Goal: Contribute content

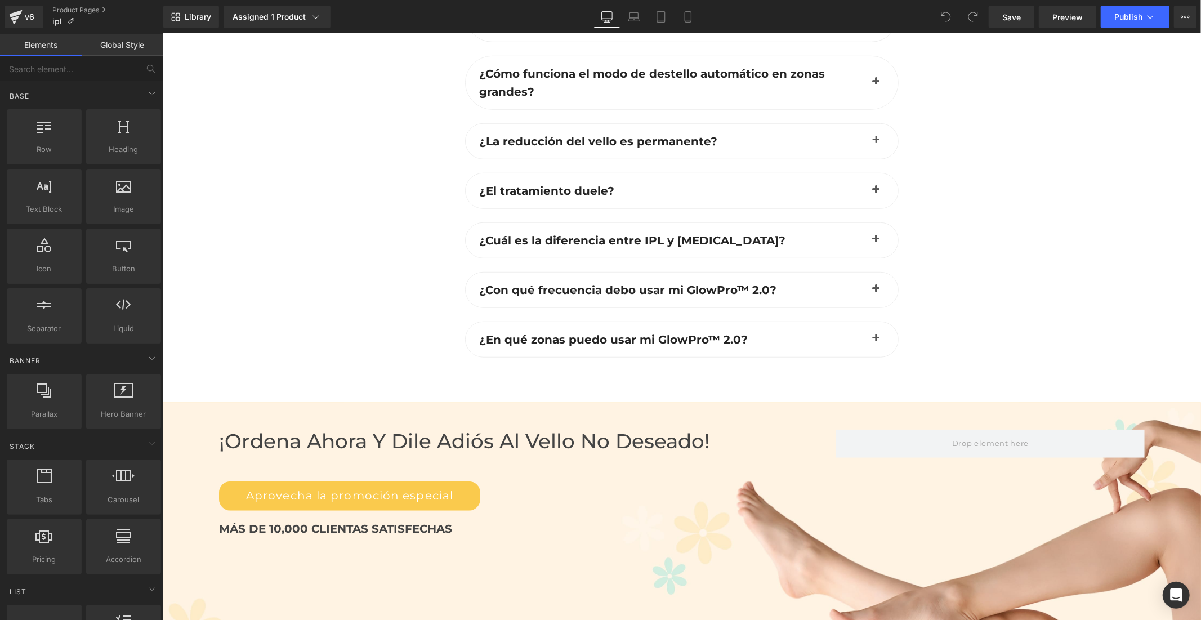
scroll to position [4067, 0]
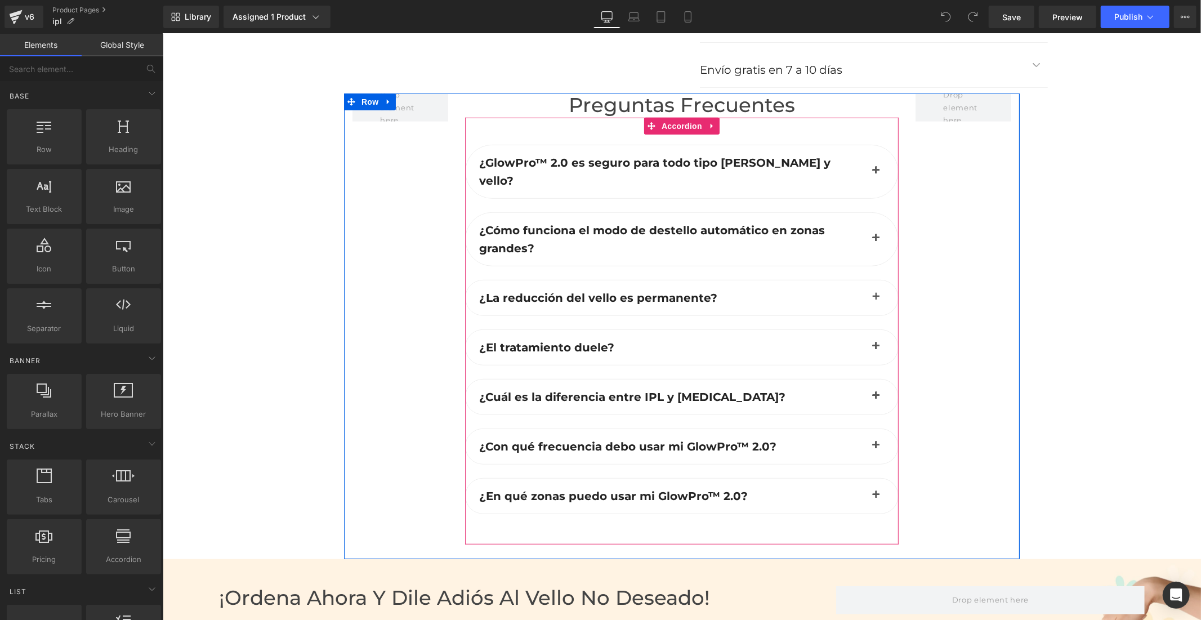
click at [666, 155] on div "¿GlowPro™ 2.0 es seguro para todo tipo [PERSON_NAME] y vello? Text Block" at bounding box center [682, 171] width 434 height 54
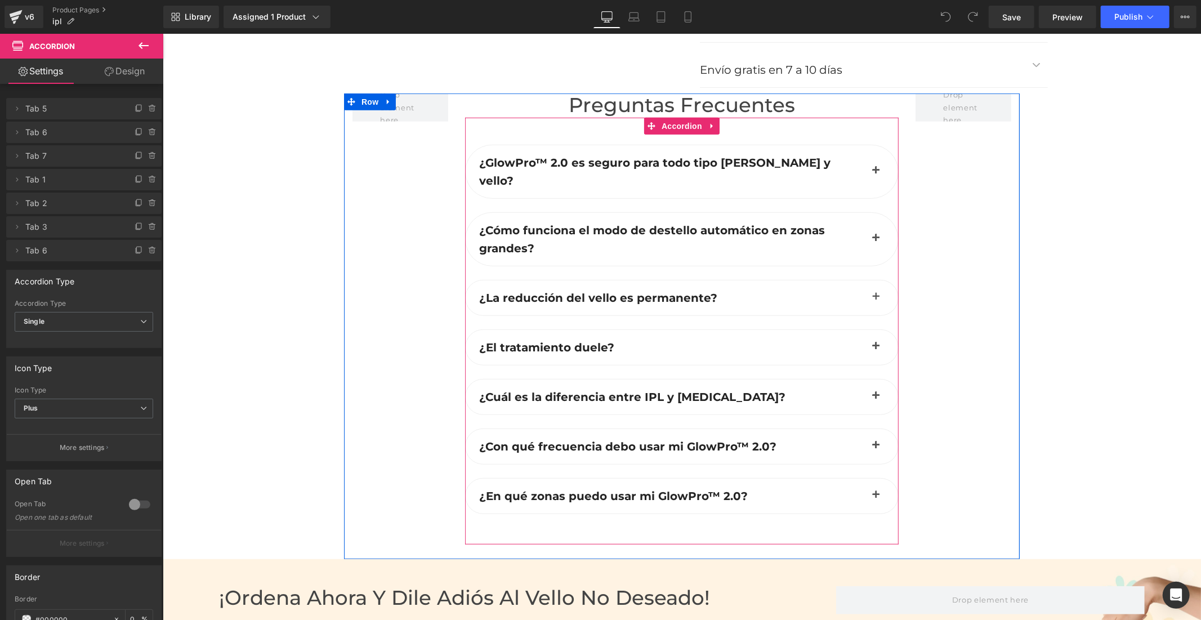
click at [876, 173] on span "button" at bounding box center [876, 173] width 0 height 0
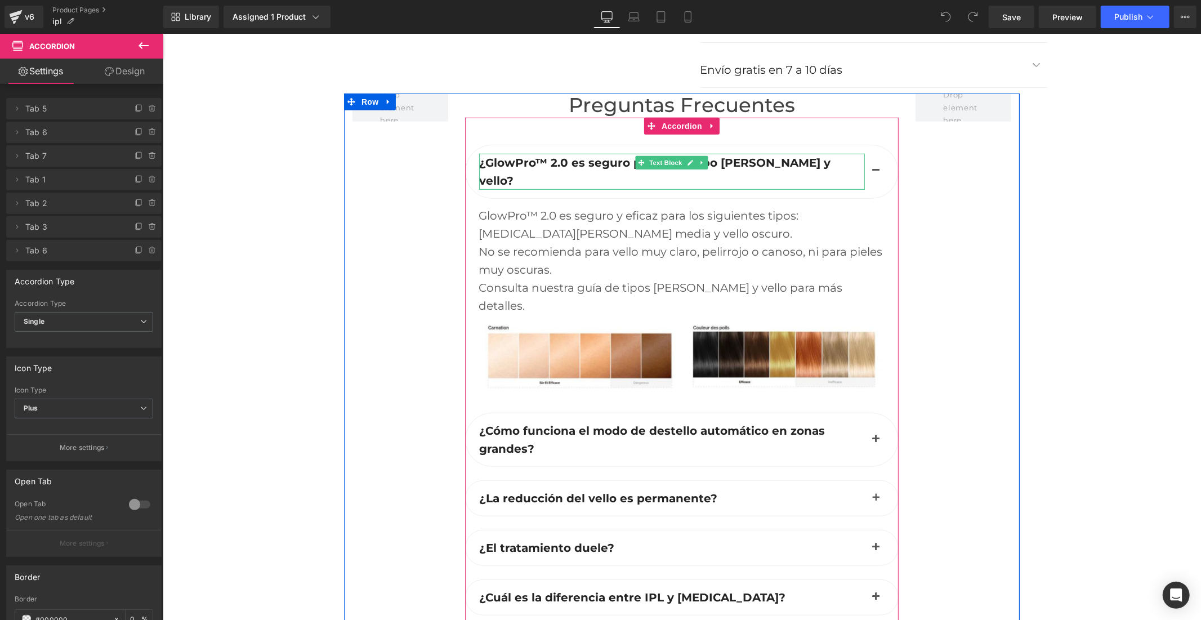
click at [594, 155] on span "¿GlowPro™ 2.0 es seguro para todo tipo [PERSON_NAME] y vello?" at bounding box center [654, 171] width 351 height 32
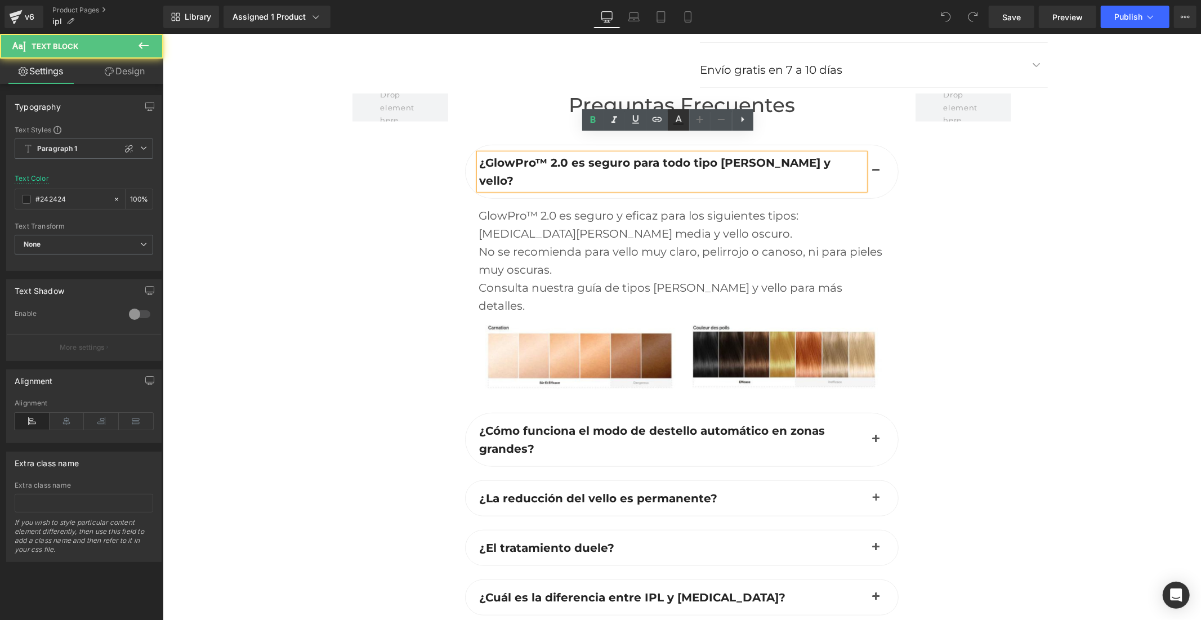
click at [679, 125] on icon at bounding box center [679, 120] width 14 height 14
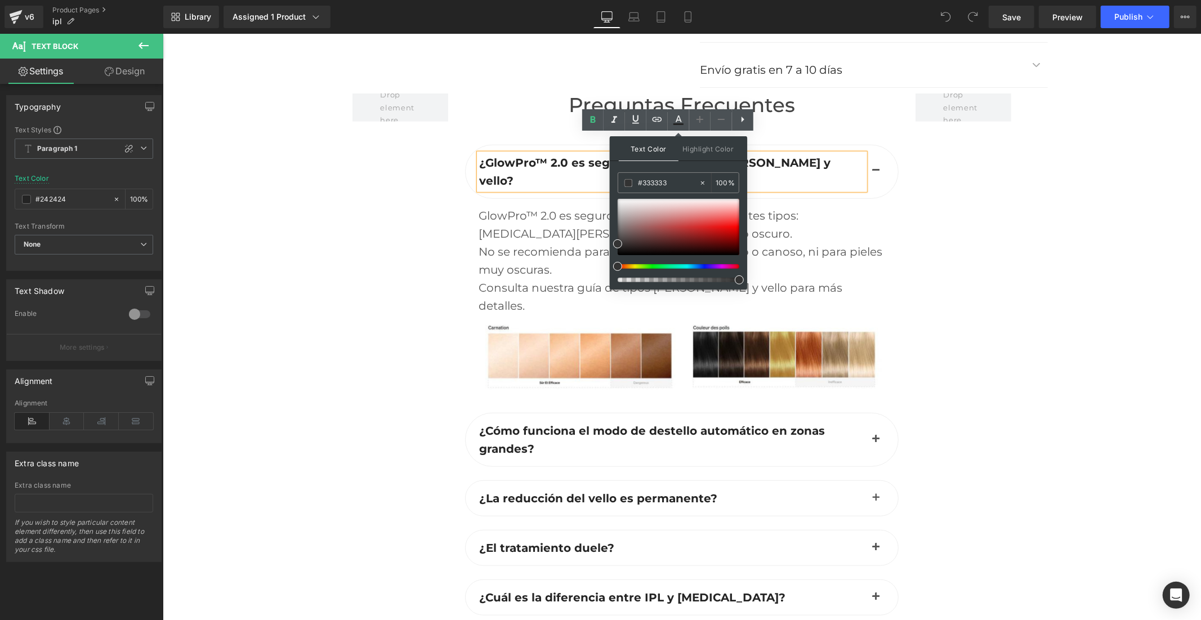
drag, startPoint x: 678, startPoint y: 180, endPoint x: 616, endPoint y: 181, distance: 62.0
click at [616, 181] on div "Text Color Highlight Color #333333 #333333 100 % none 0 %" at bounding box center [678, 212] width 137 height 153
click at [678, 122] on icon at bounding box center [679, 120] width 14 height 14
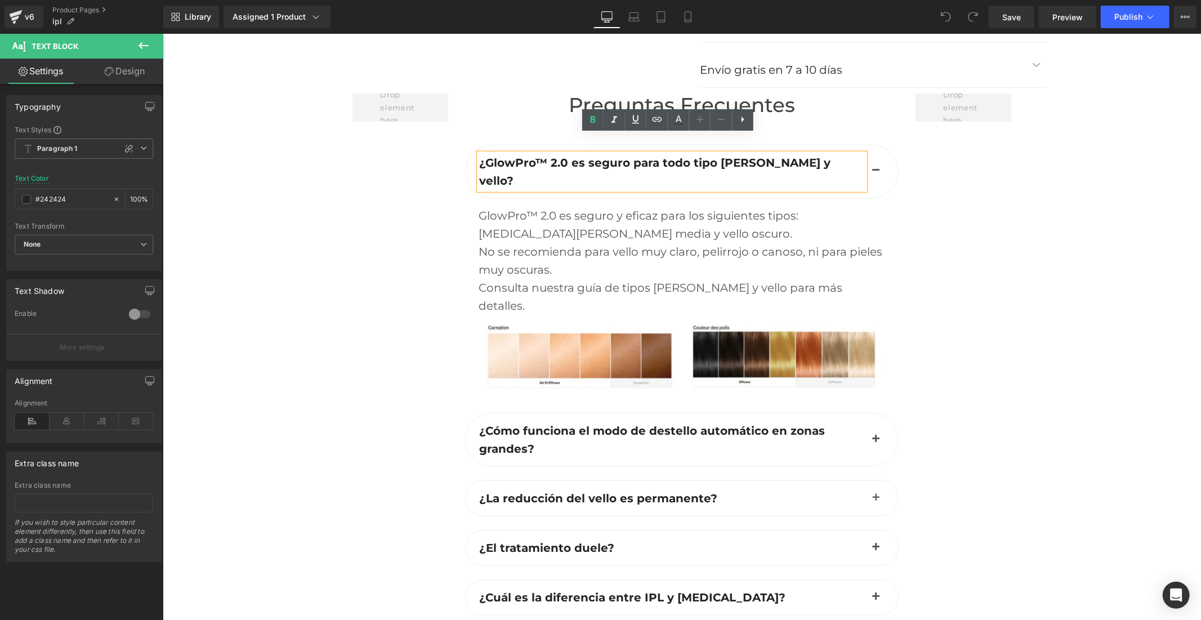
click at [601, 424] on span "¿Cómo funciona el modo de destello automático en zonas grandes?" at bounding box center [652, 440] width 346 height 32
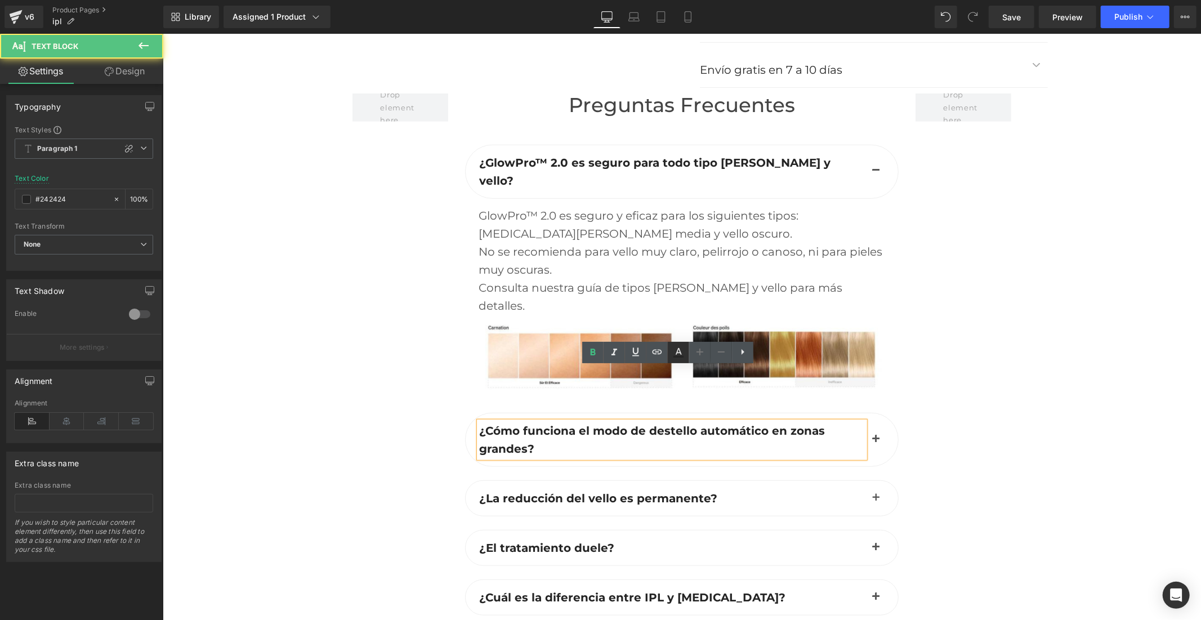
click at [678, 357] on icon at bounding box center [679, 357] width 10 height 2
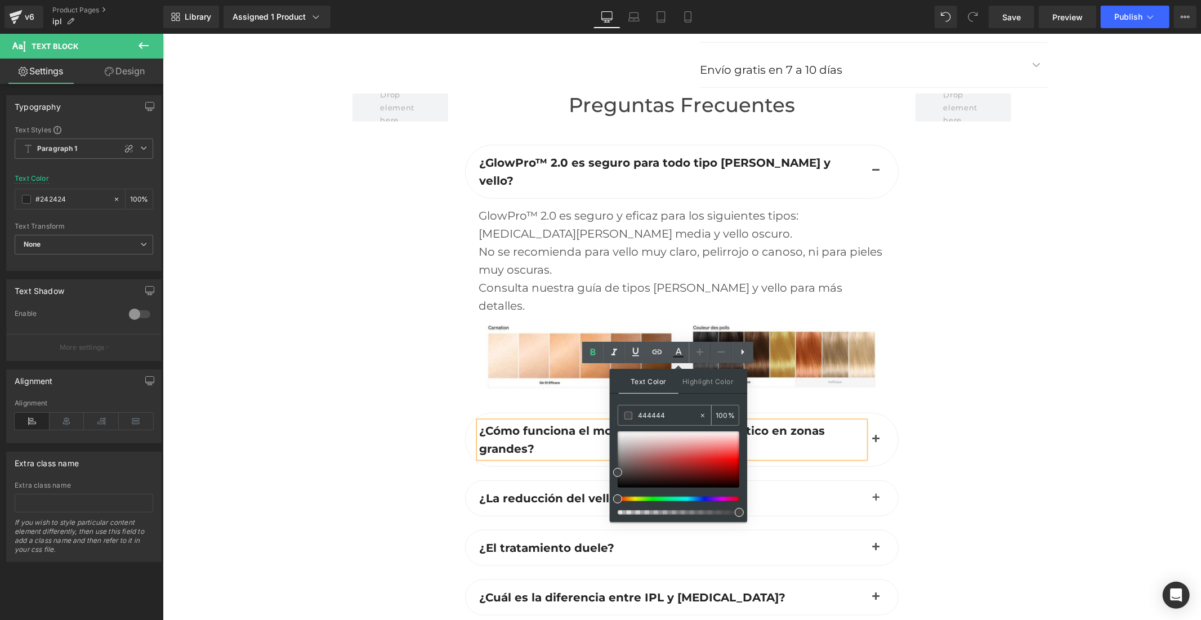
drag, startPoint x: 648, startPoint y: 418, endPoint x: 620, endPoint y: 420, distance: 28.7
click at [620, 420] on div "444444" at bounding box center [658, 416] width 81 height 20
click at [679, 355] on icon at bounding box center [679, 353] width 14 height 14
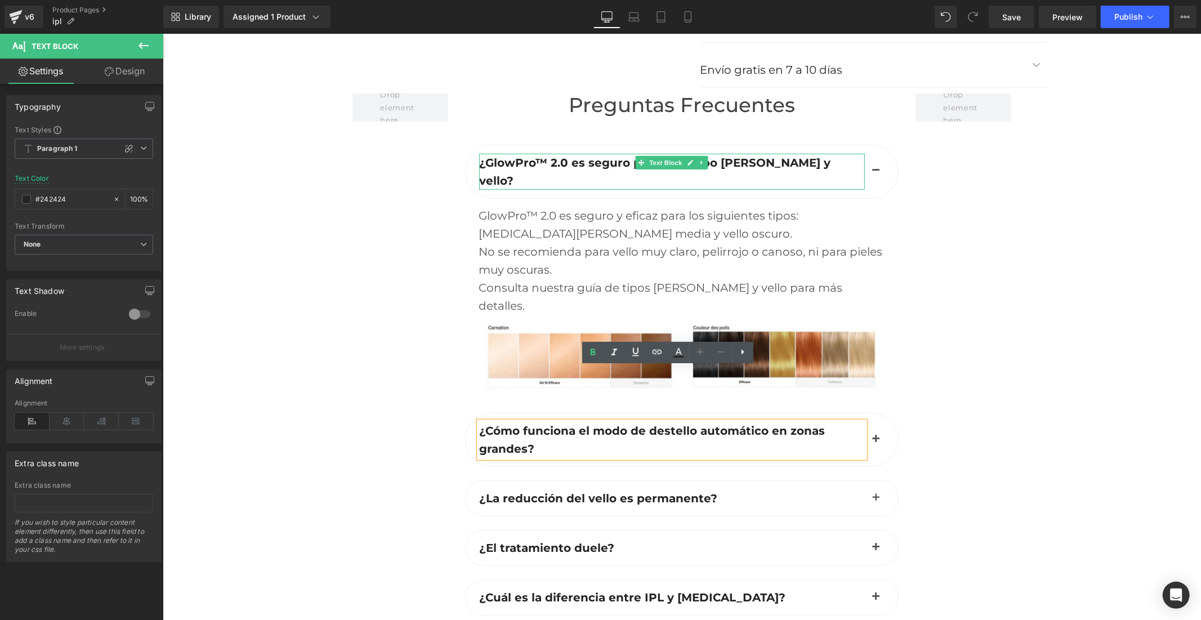
click at [600, 155] on span "¿GlowPro™ 2.0 es seguro para todo tipo [PERSON_NAME] y vello?" at bounding box center [654, 171] width 351 height 32
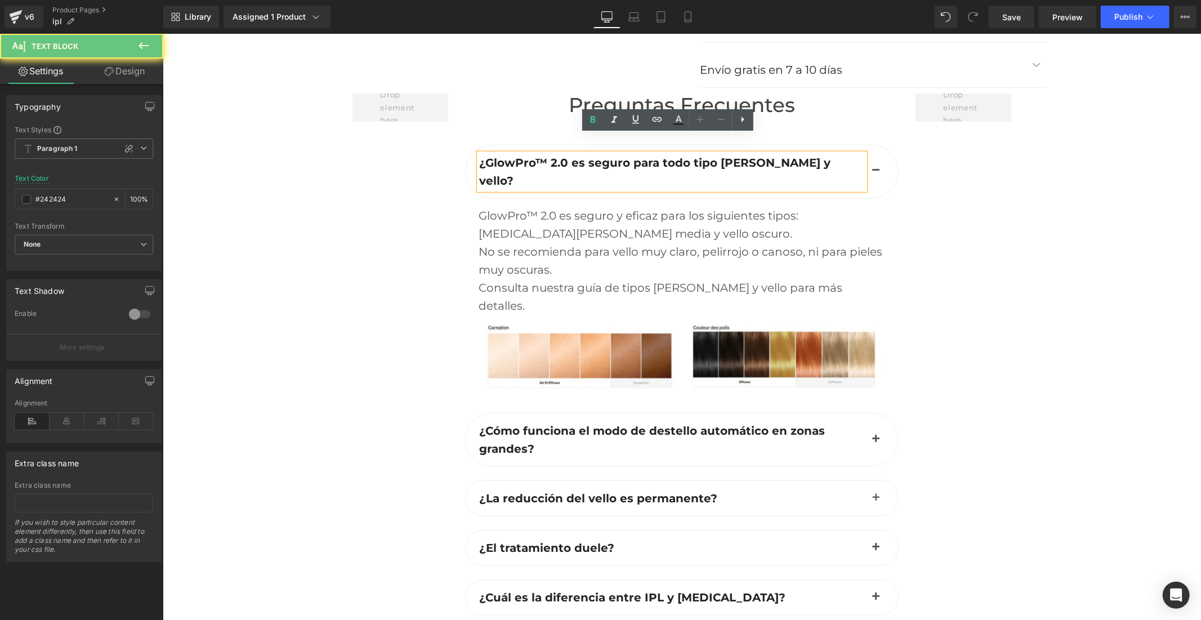
click at [590, 155] on span "¿GlowPro™ 2.0 es seguro para todo tipo [PERSON_NAME] y vello?" at bounding box center [654, 171] width 351 height 32
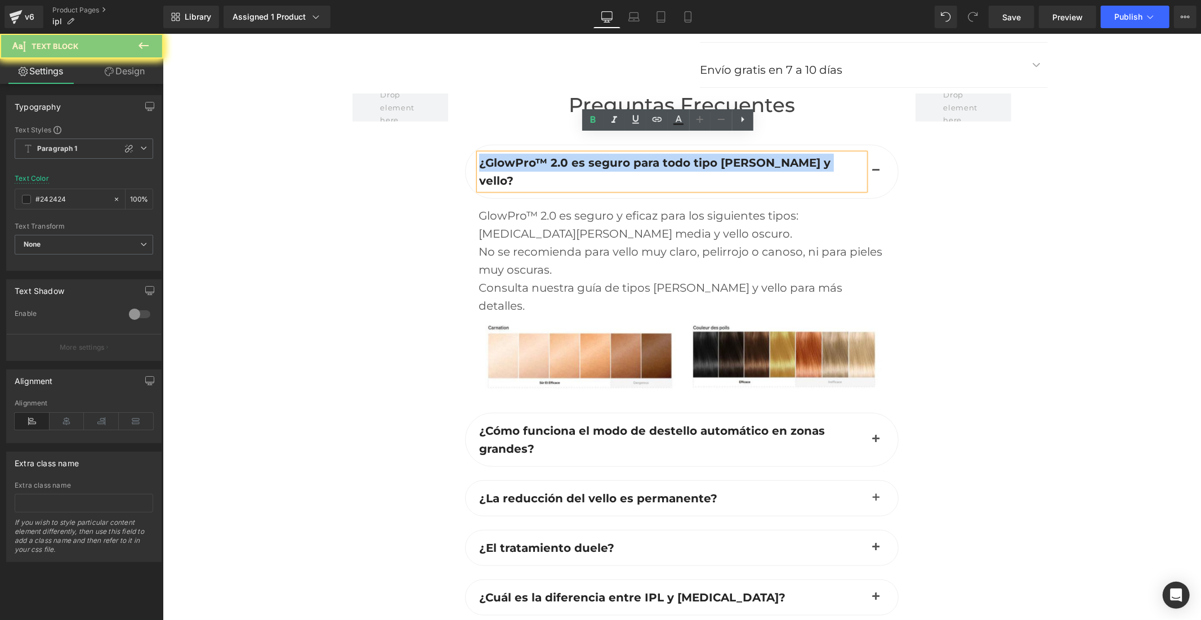
click at [590, 155] on span "¿GlowPro™ 2.0 es seguro para todo tipo [PERSON_NAME] y vello?" at bounding box center [654, 171] width 351 height 32
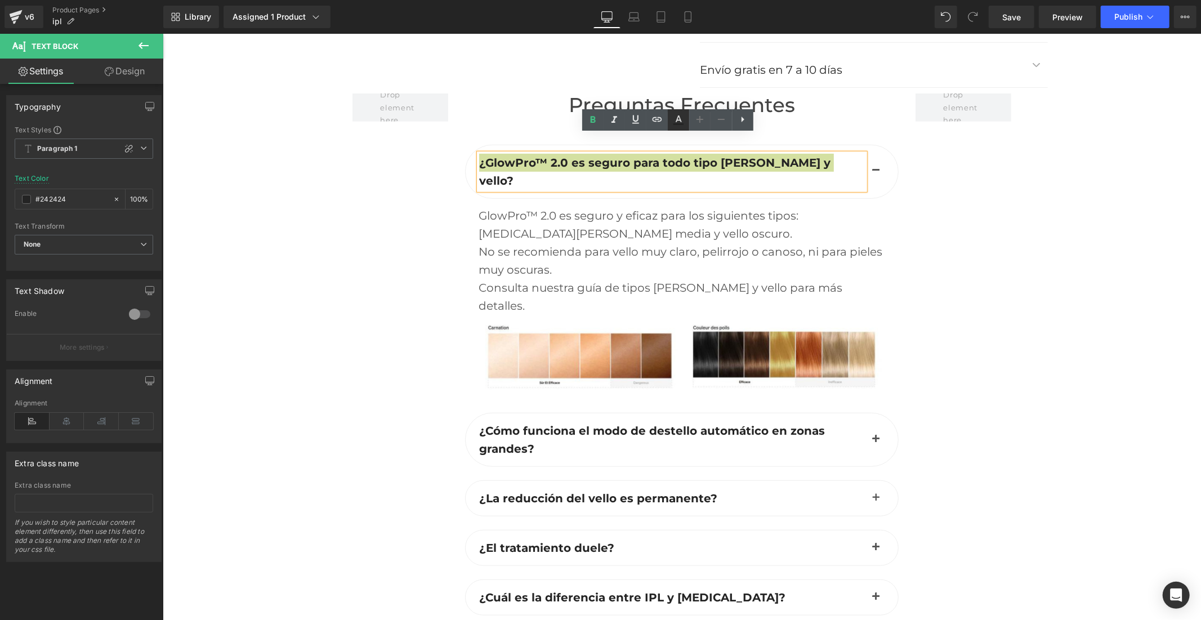
click at [679, 123] on icon at bounding box center [679, 120] width 14 height 14
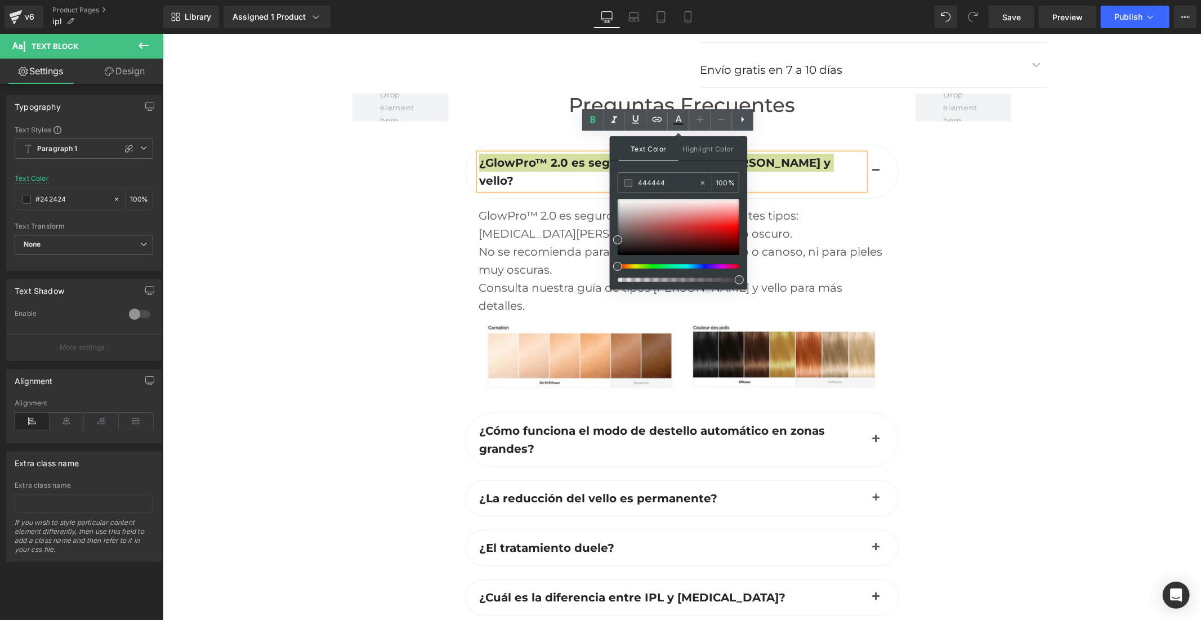
drag, startPoint x: 658, startPoint y: 183, endPoint x: 615, endPoint y: 183, distance: 42.8
click at [615, 183] on div "Text Color Highlight Color #333333 444444 100 % none 0 %" at bounding box center [678, 212] width 137 height 153
type input "444444"
click at [679, 124] on icon at bounding box center [679, 124] width 10 height 2
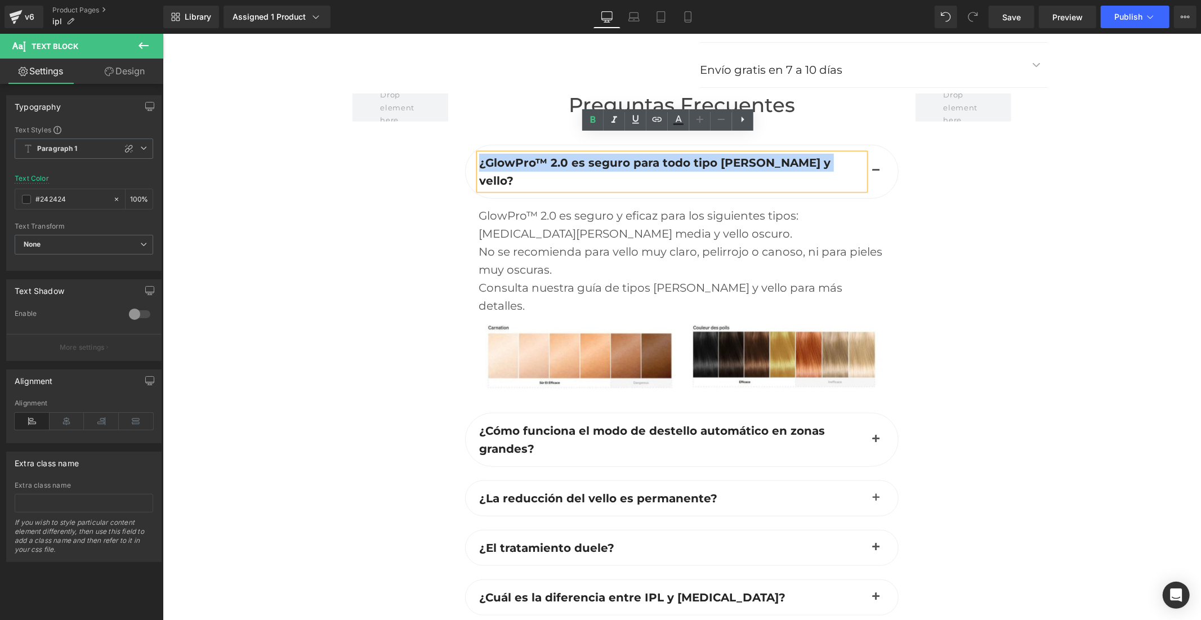
click at [941, 189] on div at bounding box center [963, 419] width 113 height 652
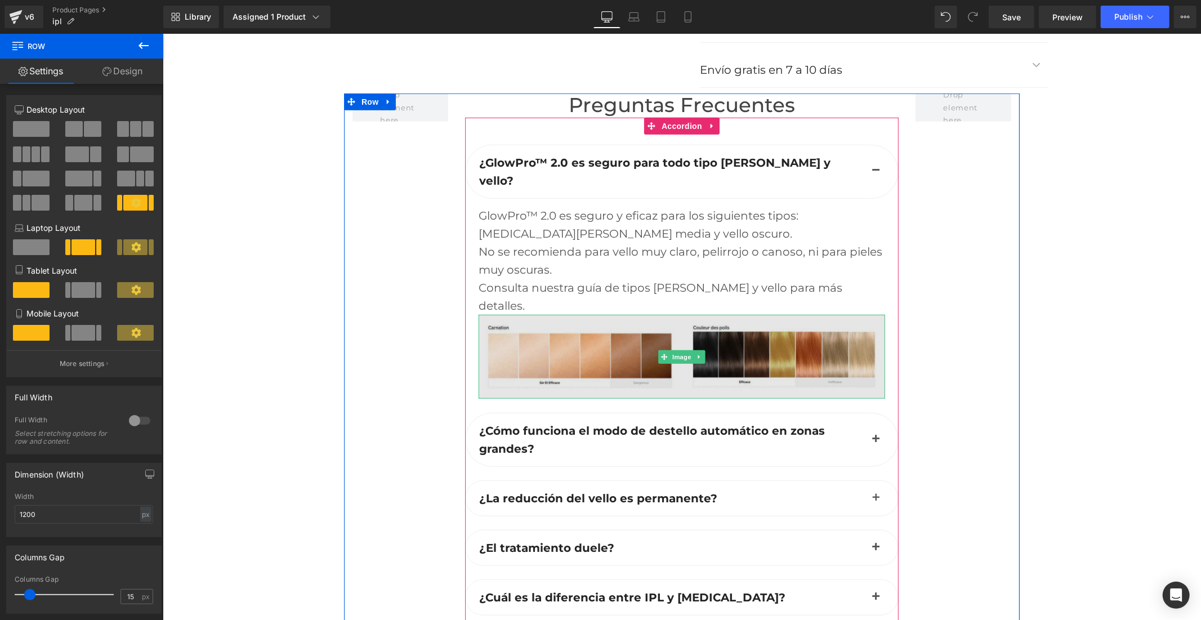
click at [599, 318] on img at bounding box center [681, 356] width 407 height 84
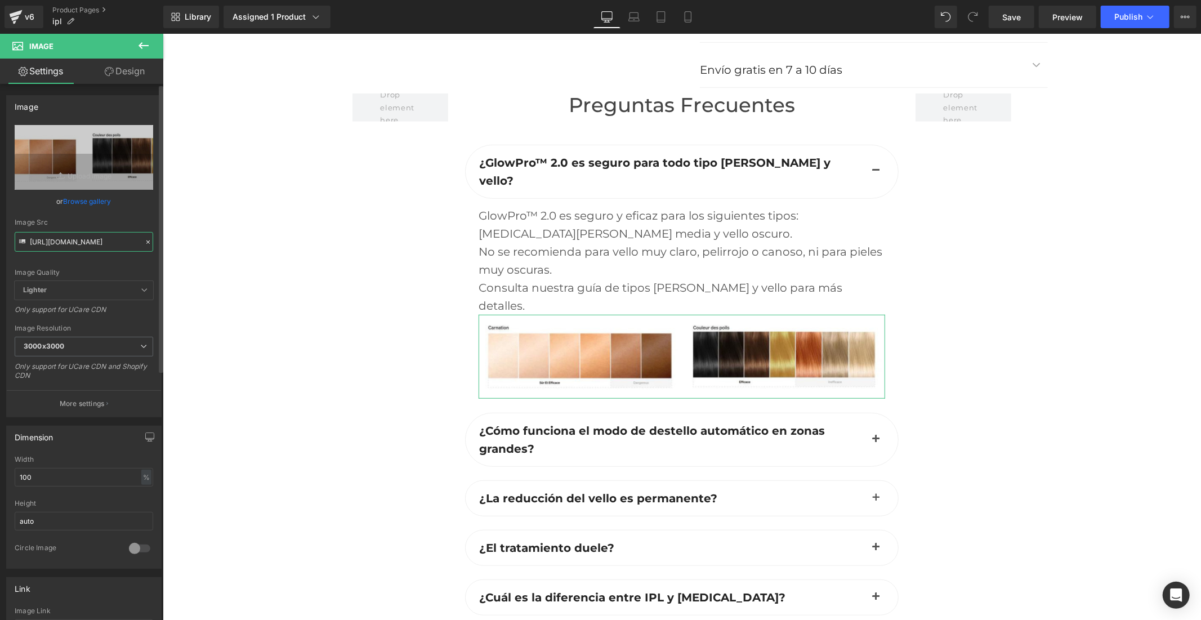
click at [115, 246] on input "[URL][DOMAIN_NAME]" at bounding box center [84, 242] width 139 height 20
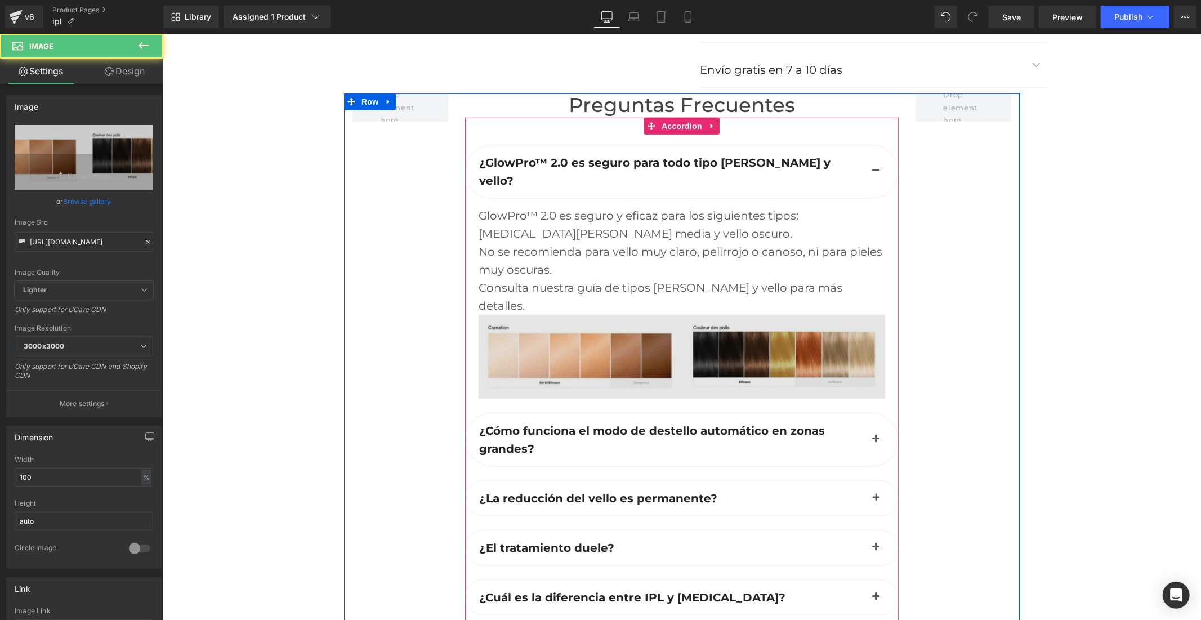
click at [557, 314] on img at bounding box center [681, 356] width 407 height 84
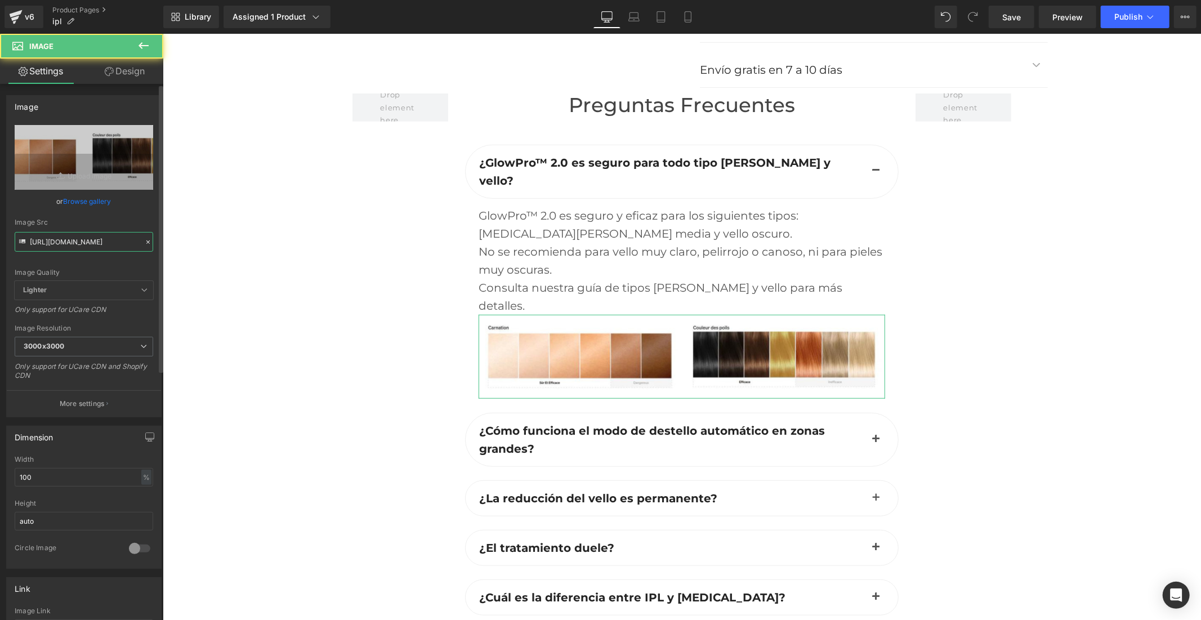
click at [52, 243] on input "[URL][DOMAIN_NAME]" at bounding box center [84, 242] width 139 height 20
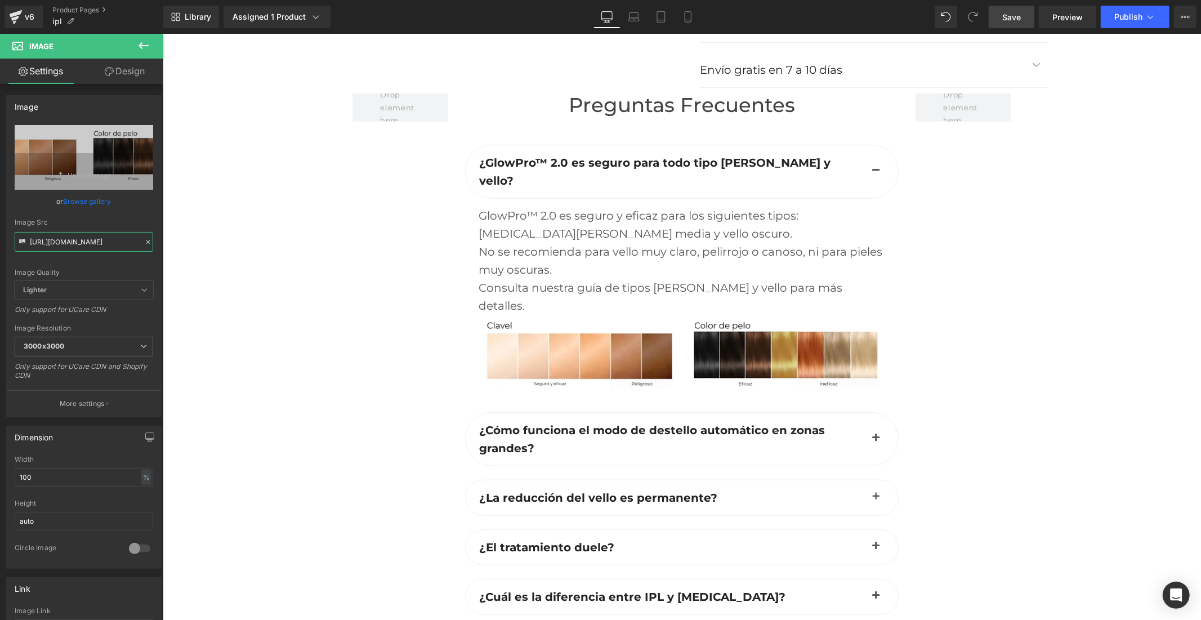
type input "[URL][DOMAIN_NAME]"
click at [1011, 26] on link "Save" at bounding box center [1012, 17] width 46 height 23
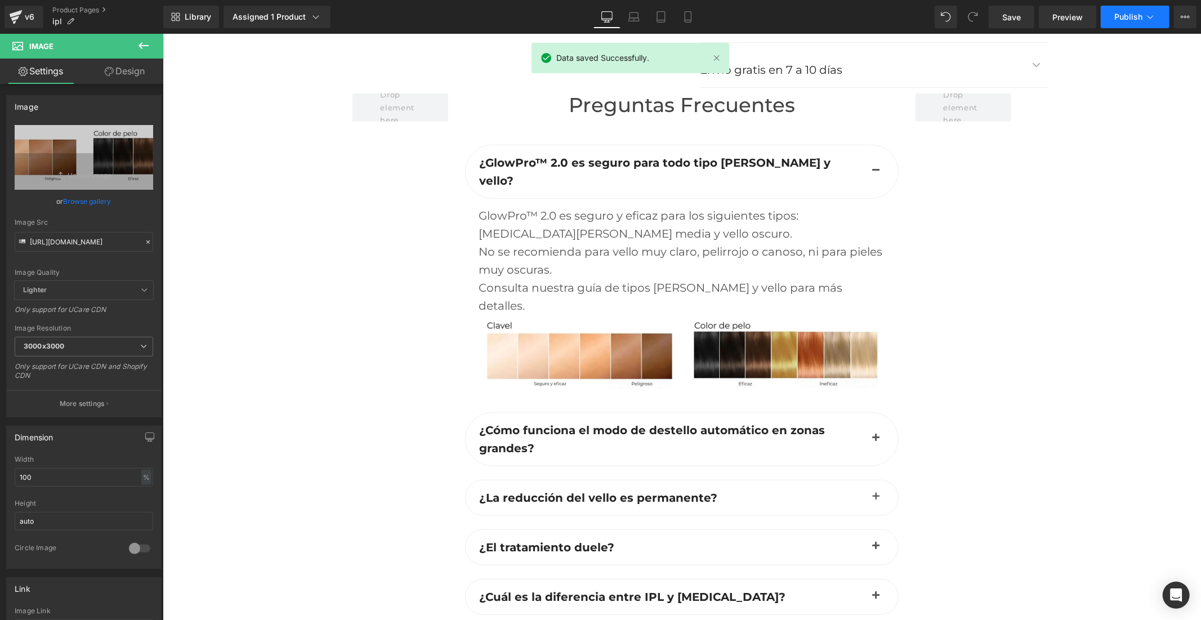
click at [1122, 20] on span "Publish" at bounding box center [1129, 16] width 28 height 9
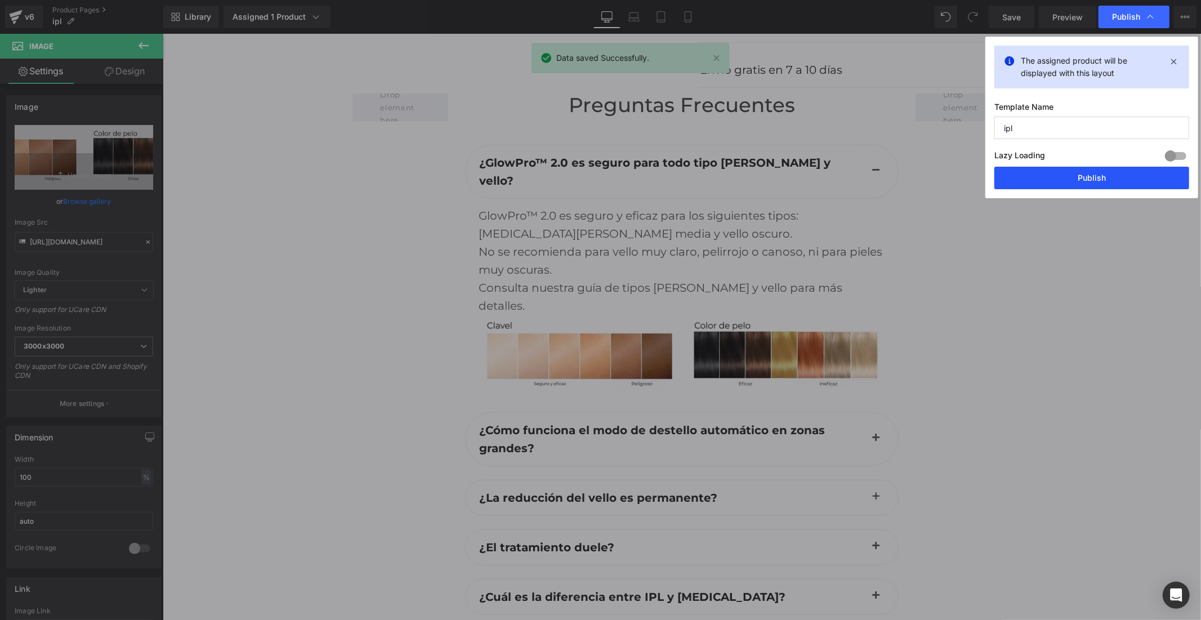
click at [1046, 176] on button "Publish" at bounding box center [1092, 178] width 195 height 23
